Goal: Task Accomplishment & Management: Manage account settings

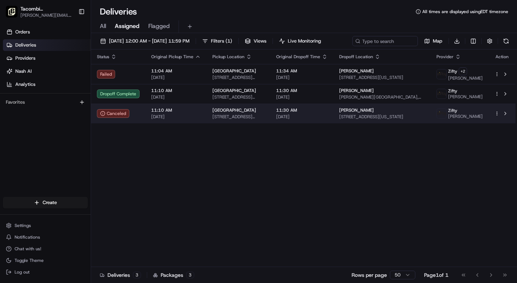
click at [181, 120] on span "[DATE]" at bounding box center [176, 117] width 50 height 6
click at [495, 138] on html "Tacombi Empire State Building tony.wong@tacombi.com Toggle Sidebar Orders Deliv…" at bounding box center [258, 141] width 517 height 283
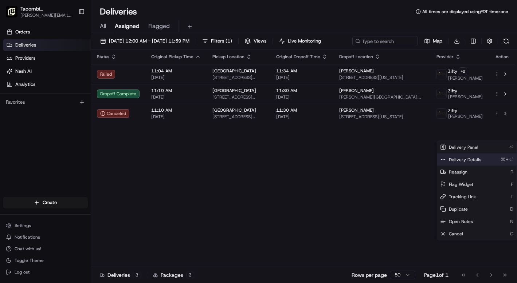
click at [462, 162] on span "Delivery Details" at bounding box center [464, 160] width 32 height 6
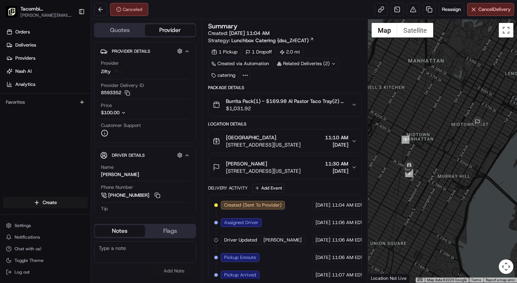
scroll to position [24, 0]
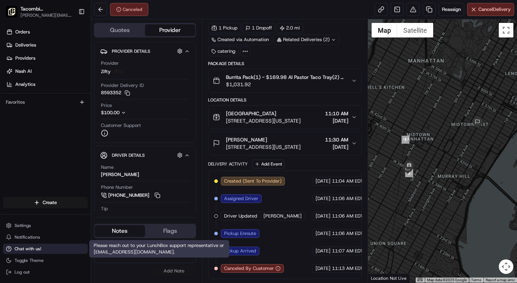
click at [32, 249] on span "Chat with us!" at bounding box center [28, 249] width 27 height 6
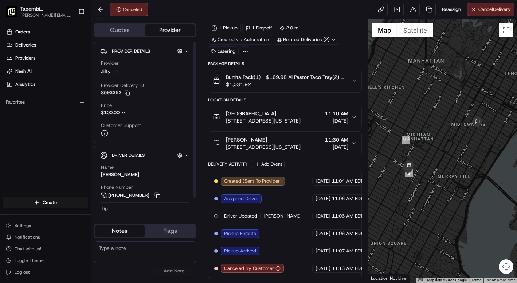
click at [115, 256] on textarea at bounding box center [145, 252] width 102 height 22
click at [123, 233] on button "Notes" at bounding box center [120, 231] width 50 height 12
click at [170, 234] on button "Flags" at bounding box center [170, 231] width 50 height 12
click at [137, 253] on textarea at bounding box center [145, 252] width 102 height 22
click at [172, 273] on button "Add Flag" at bounding box center [174, 271] width 44 height 10
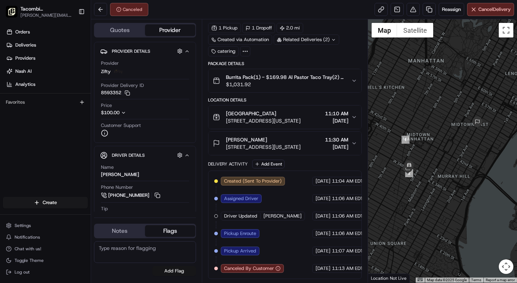
click at [172, 272] on button "Add Flag" at bounding box center [174, 271] width 44 height 10
click at [143, 254] on textarea at bounding box center [145, 252] width 102 height 22
click at [175, 271] on button "Add Flag" at bounding box center [174, 271] width 44 height 10
click at [166, 248] on textarea at bounding box center [145, 252] width 102 height 22
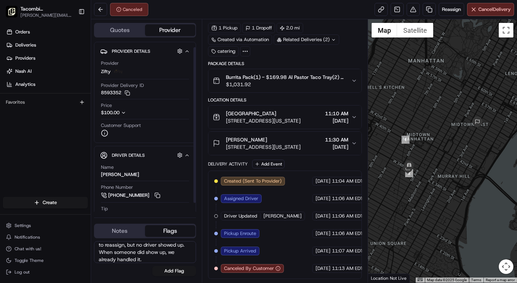
scroll to position [15, 0]
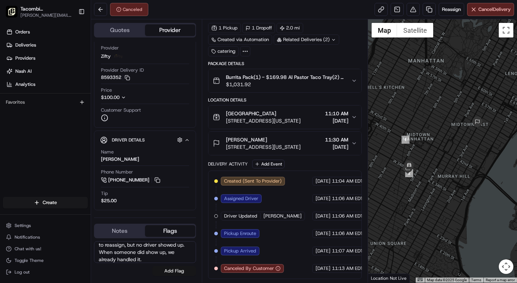
type textarea "Driver showed up early, then left. Tried to reassign, but no driver showed up. …"
click at [171, 271] on button "Add Flag" at bounding box center [174, 271] width 44 height 10
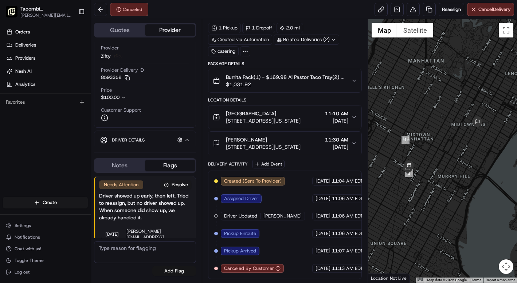
scroll to position [7, 0]
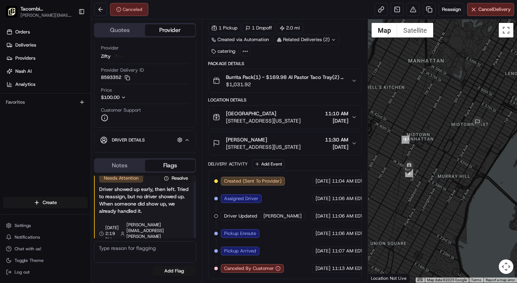
click at [120, 166] on button "Notes" at bounding box center [120, 166] width 50 height 12
click at [180, 171] on button "Flags" at bounding box center [170, 166] width 50 height 12
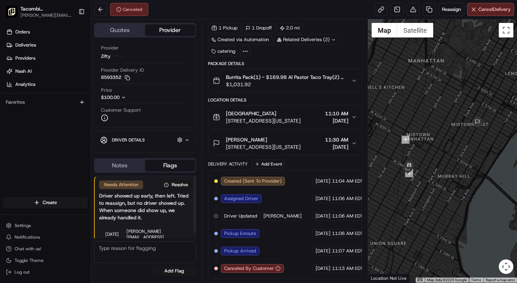
click at [123, 167] on button "Notes" at bounding box center [120, 166] width 50 height 12
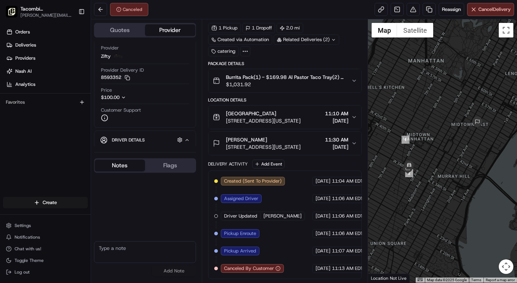
click at [165, 173] on div "[PERSON_NAME][EMAIL_ADDRESS][PERSON_NAME][DOMAIN_NAME] [EMAIL_ADDRESS][DOMAIN_N…" at bounding box center [145, 226] width 102 height 106
click at [167, 170] on button "Flags" at bounding box center [170, 166] width 50 height 12
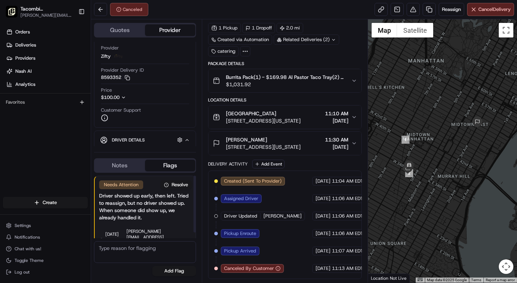
scroll to position [7, 0]
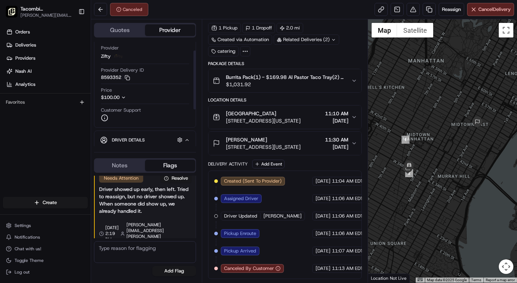
click at [185, 142] on icon "button" at bounding box center [186, 140] width 5 height 6
click at [301, 40] on div "Related Deliveries (2)" at bounding box center [306, 40] width 66 height 10
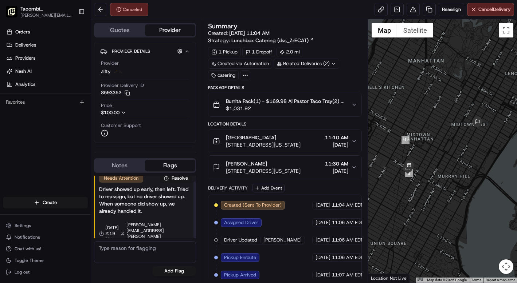
scroll to position [24, 0]
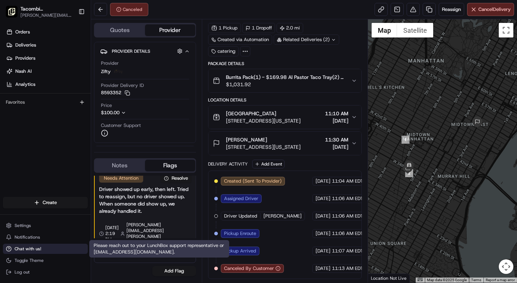
click at [27, 249] on span "Chat with us!" at bounding box center [28, 249] width 27 height 6
